Goal: Task Accomplishment & Management: Use online tool/utility

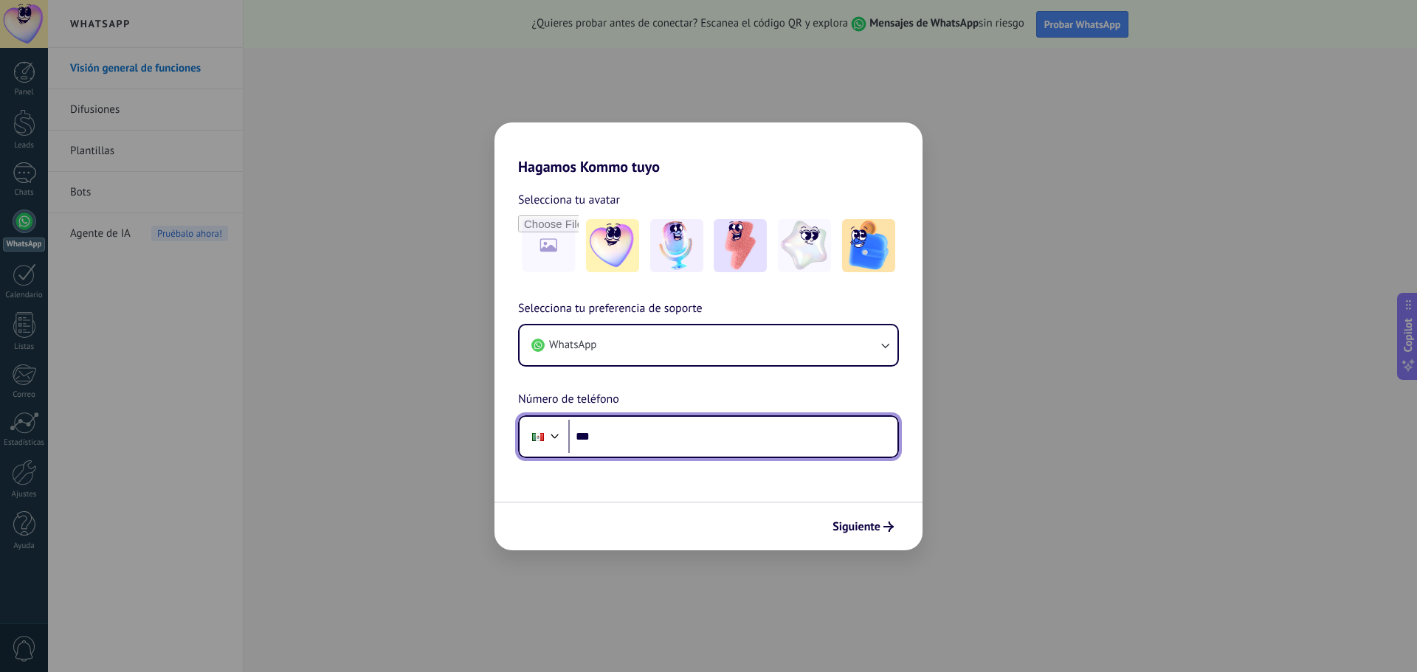
click at [702, 439] on input "***" at bounding box center [732, 437] width 329 height 34
type input "**********"
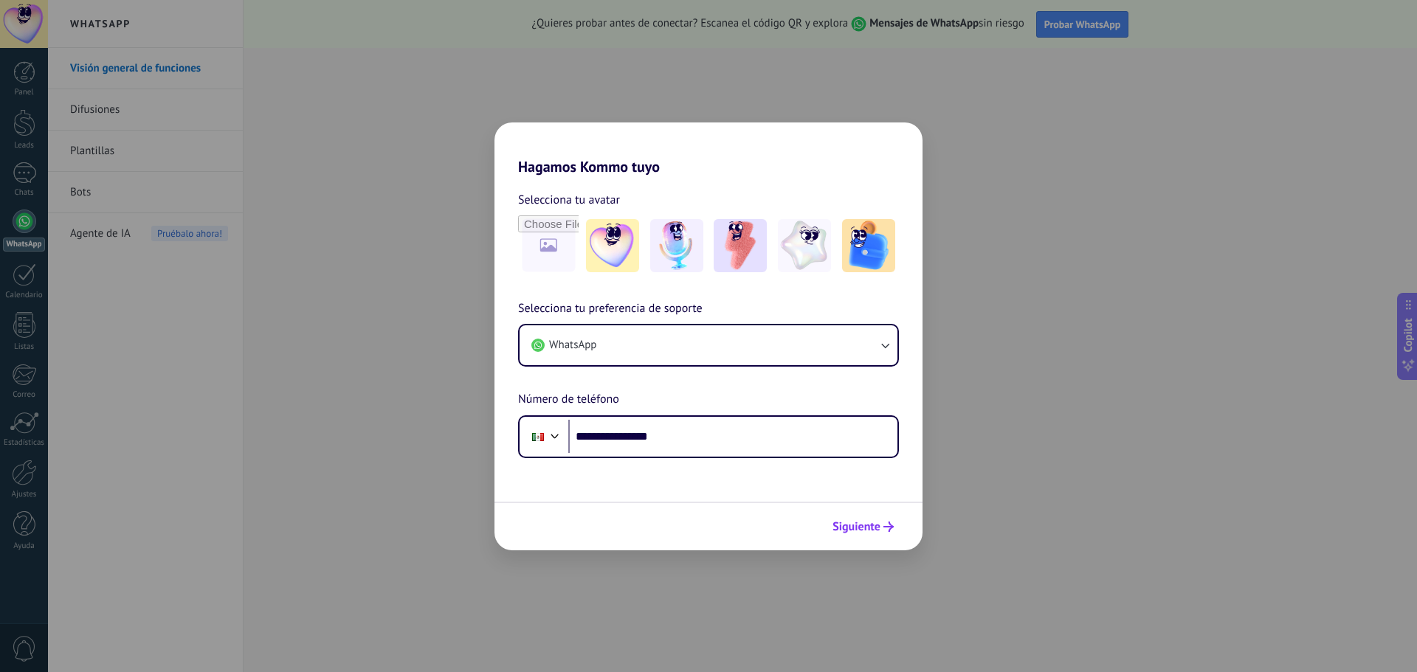
click at [846, 526] on span "Siguiente" at bounding box center [857, 527] width 48 height 10
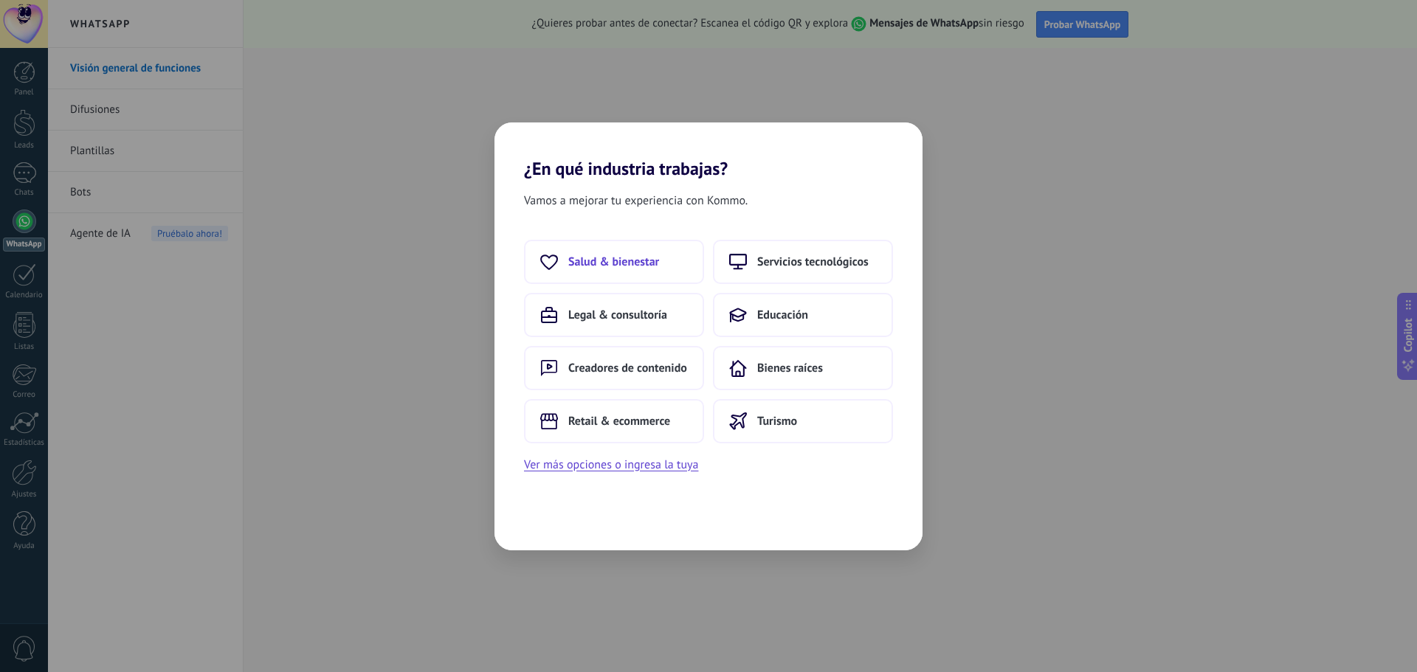
click at [639, 270] on button "Salud & bienestar" at bounding box center [614, 262] width 180 height 44
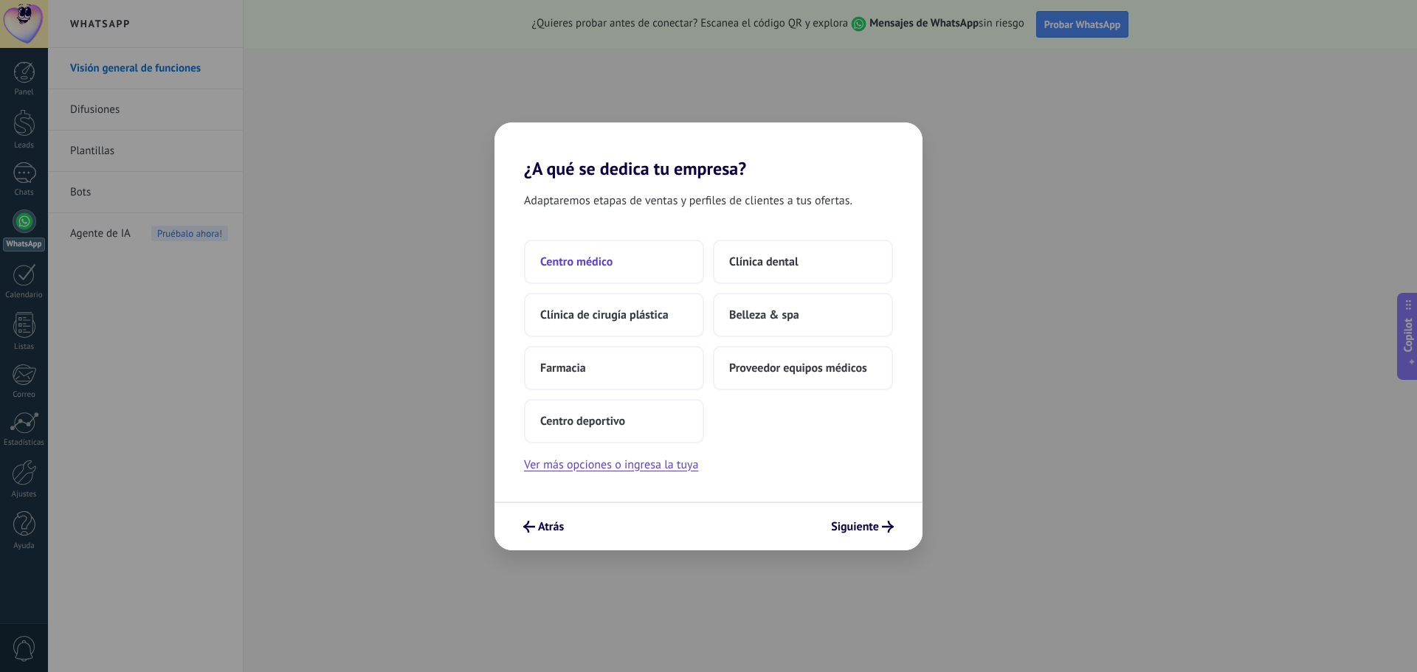
click at [590, 259] on span "Centro médico" at bounding box center [576, 262] width 72 height 15
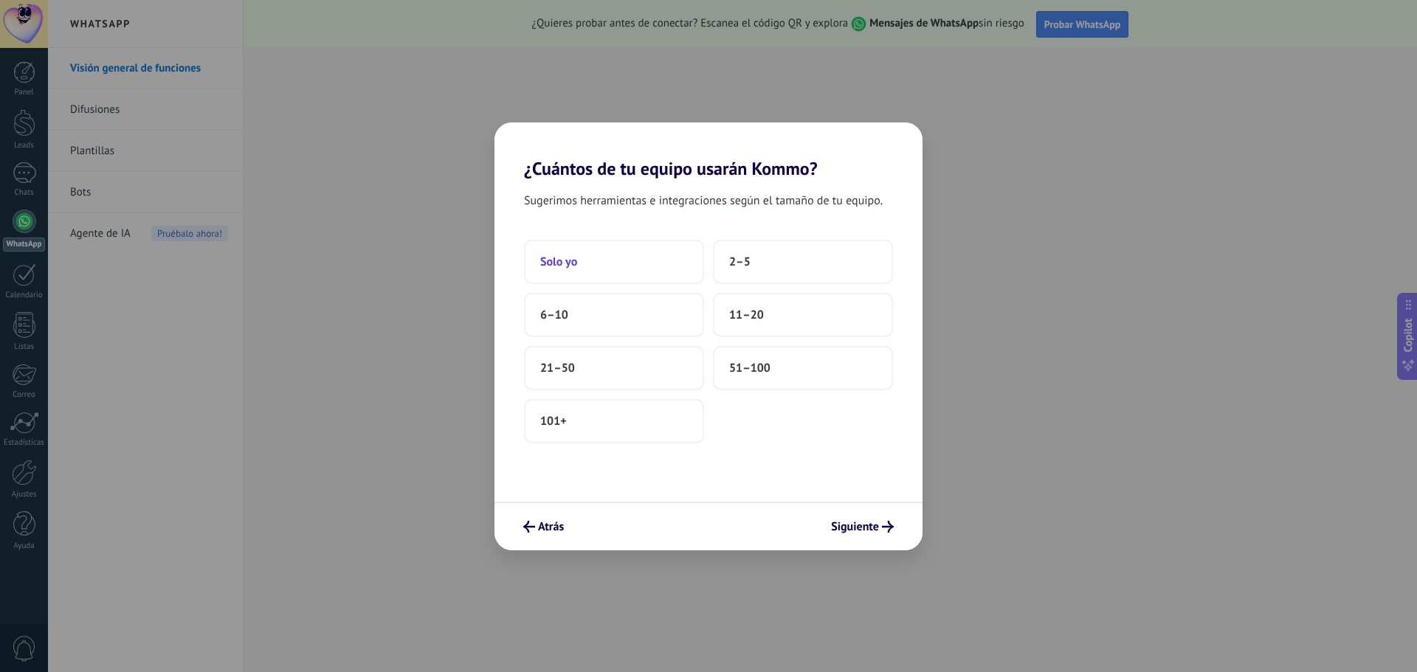
click at [657, 273] on button "Solo yo" at bounding box center [614, 262] width 180 height 44
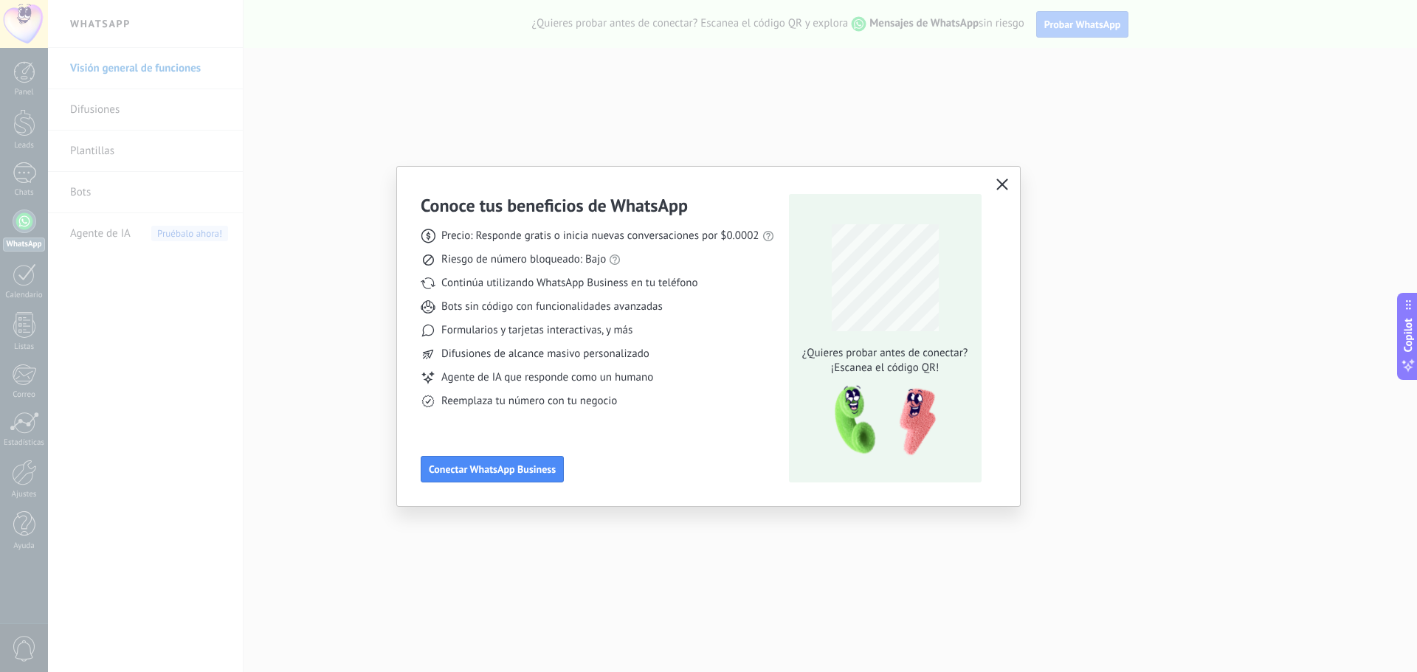
click at [997, 184] on icon "button" at bounding box center [1003, 185] width 12 height 12
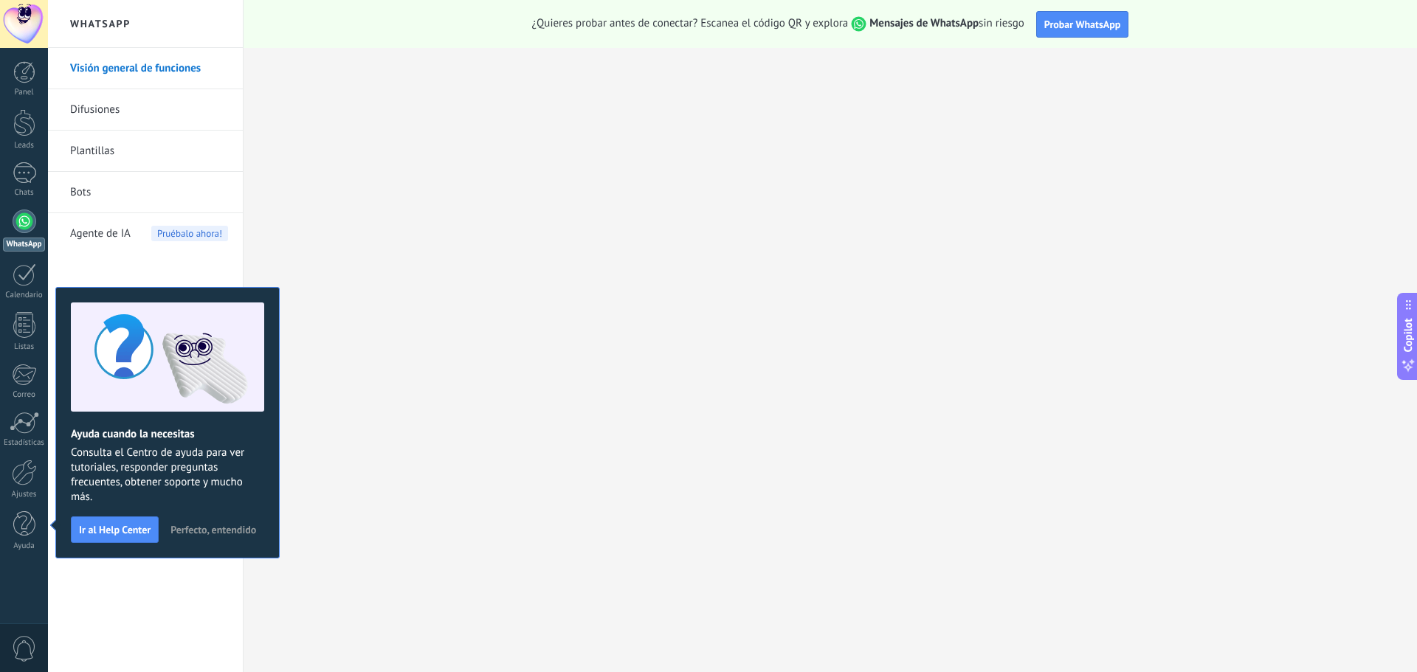
click at [222, 527] on span "Perfecto, entendido" at bounding box center [214, 530] width 86 height 10
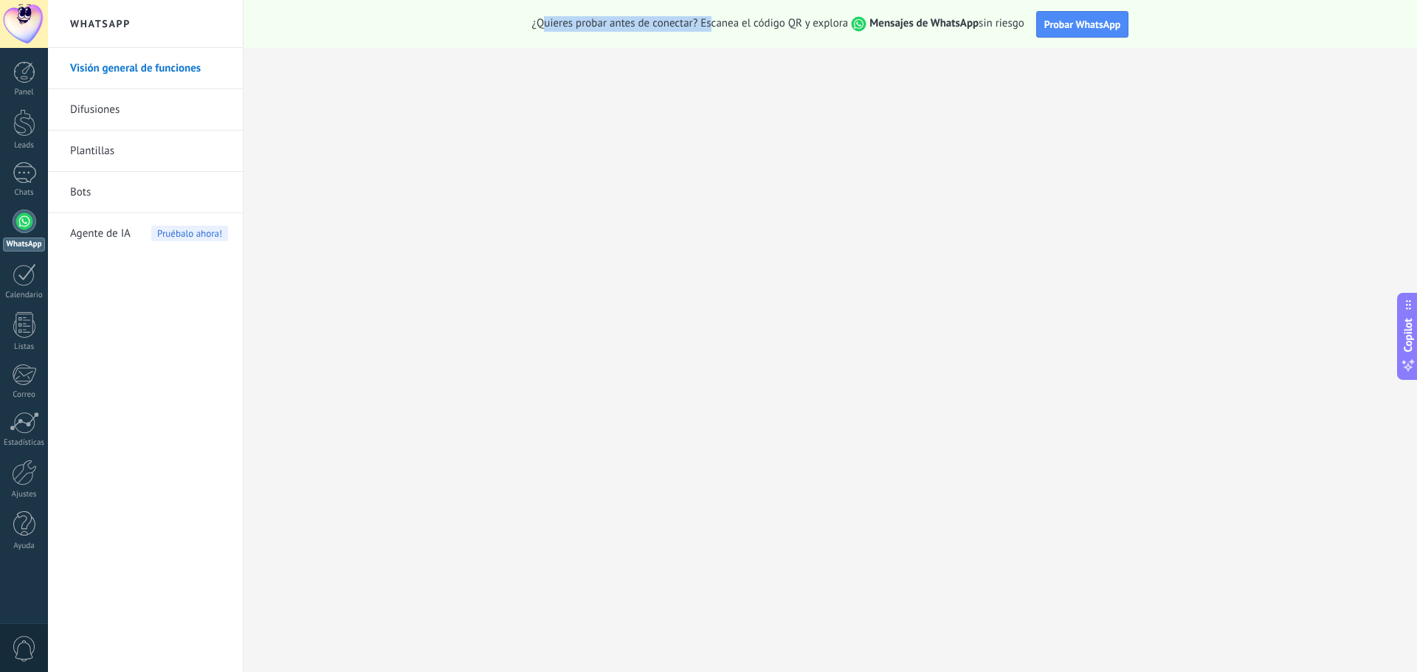
drag, startPoint x: 540, startPoint y: 25, endPoint x: 709, endPoint y: 13, distance: 169.4
click at [709, 13] on div "¿Quieres probar antes de conectar? Escanea el código QR y explora Mensajes de W…" at bounding box center [831, 24] width 1174 height 48
click at [1055, 27] on span "Probar WhatsApp" at bounding box center [1082, 24] width 77 height 13
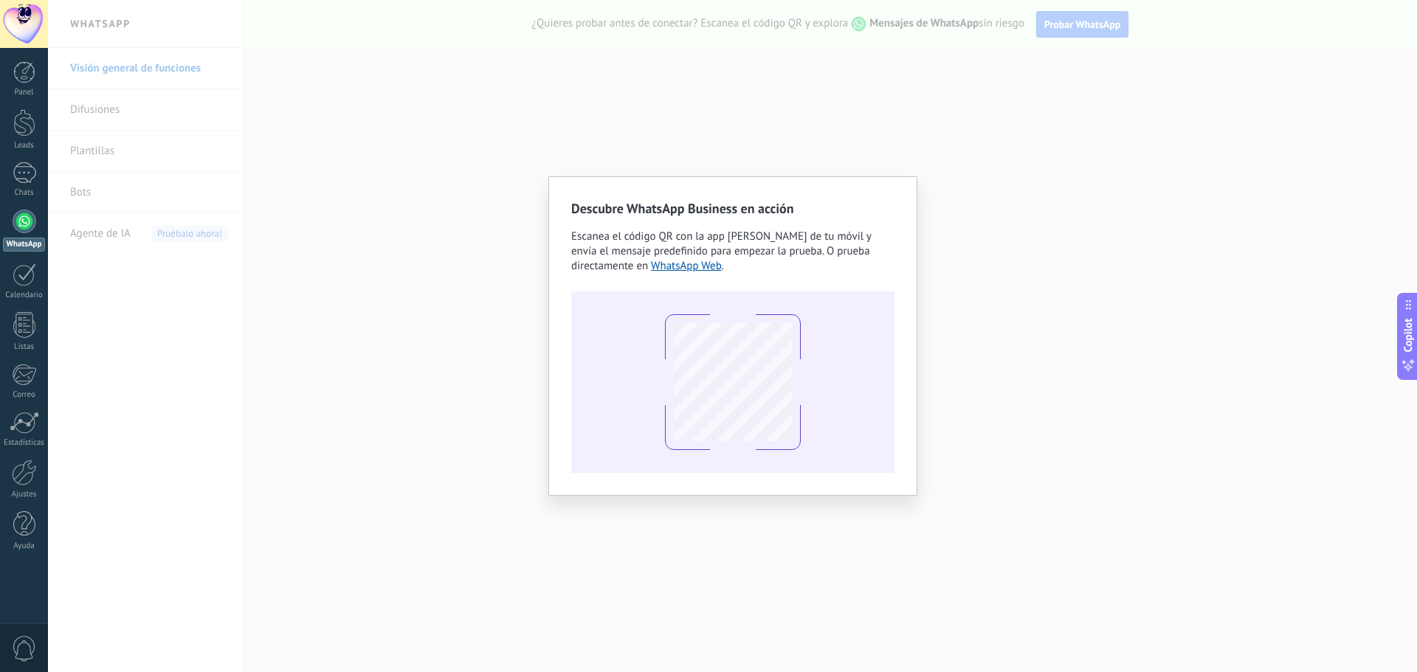
click at [934, 155] on div "Descubre WhatsApp Business en acción Escanea el código QR con la app [PERSON_NA…" at bounding box center [732, 336] width 1369 height 672
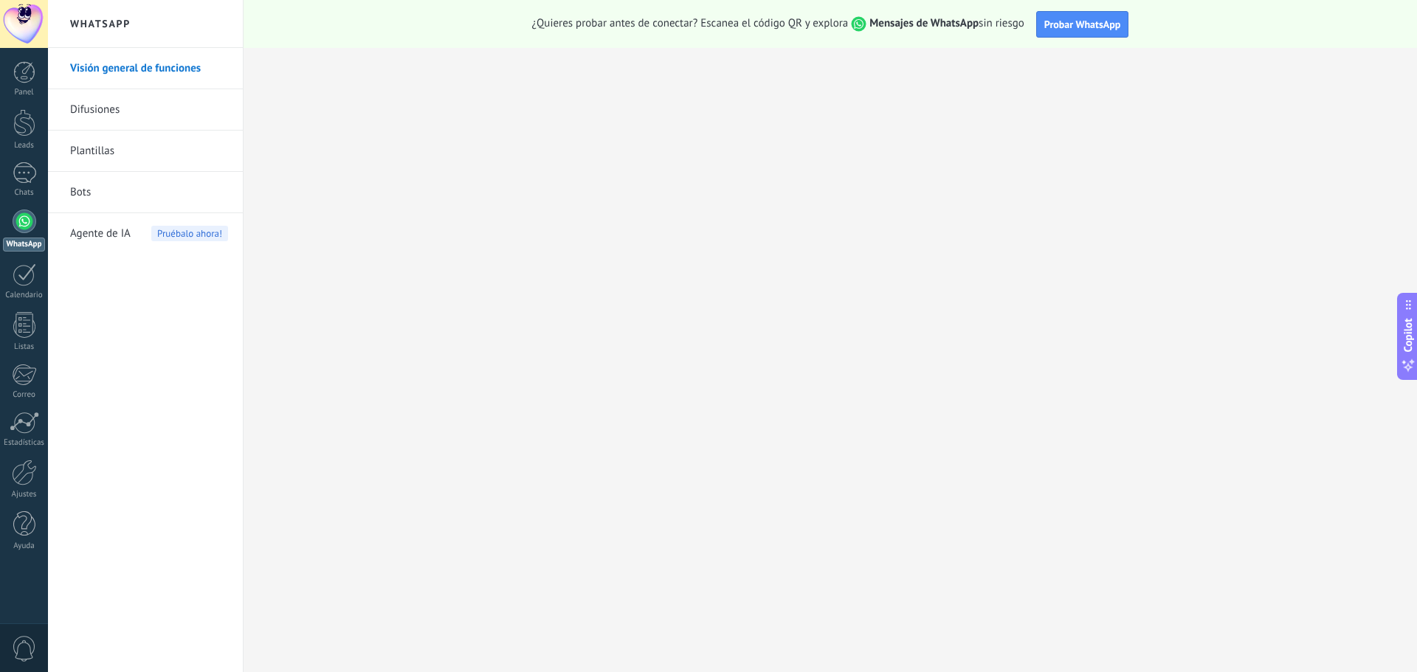
click at [27, 217] on div at bounding box center [25, 222] width 24 height 24
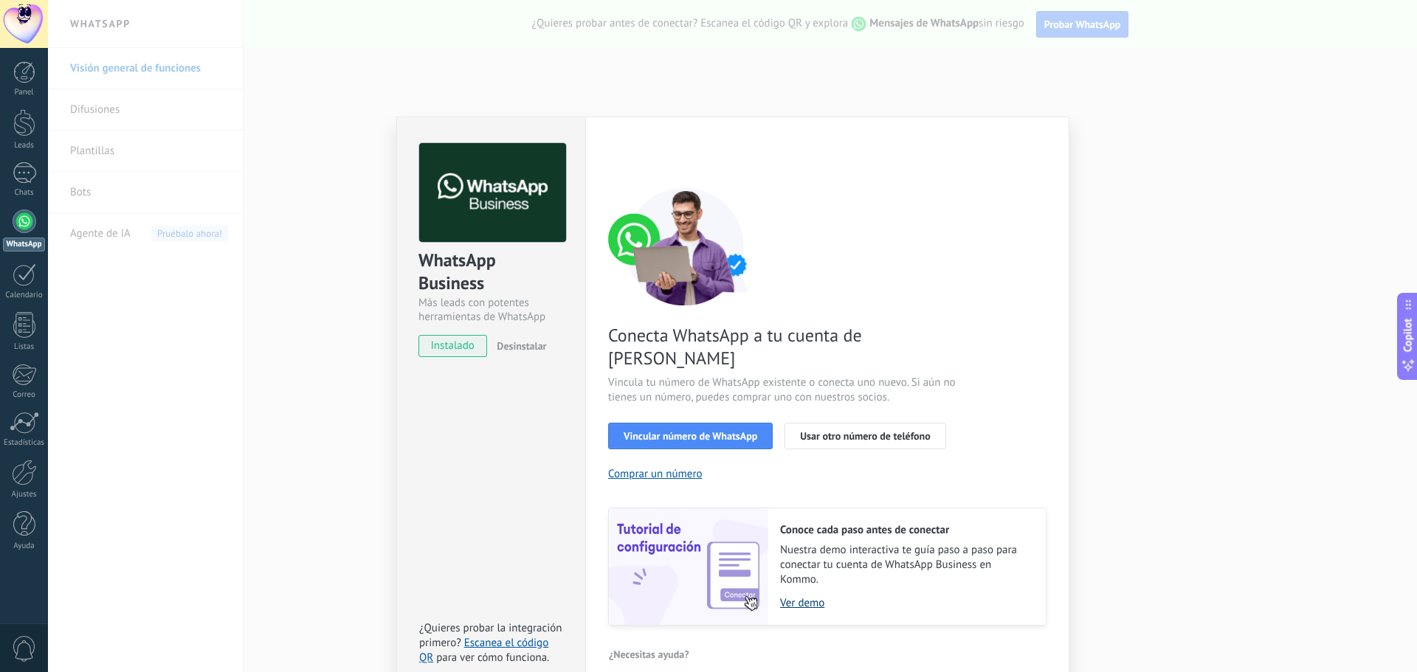
click at [799, 596] on link "Ver demo" at bounding box center [905, 603] width 251 height 14
click at [1185, 121] on div "WhatsApp Business Más leads con potentes herramientas de WhatsApp instalado Des…" at bounding box center [732, 336] width 1369 height 672
